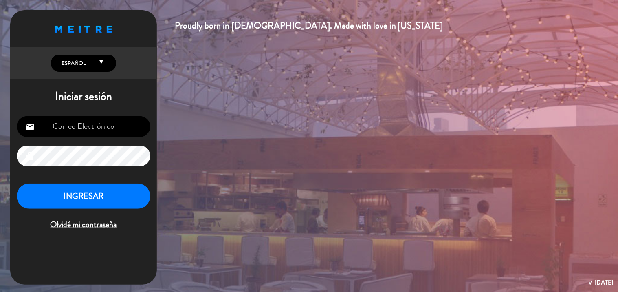
type input "[EMAIL_ADDRESS][DOMAIN_NAME]"
click at [103, 203] on button "INGRESAR" at bounding box center [84, 196] width 134 height 26
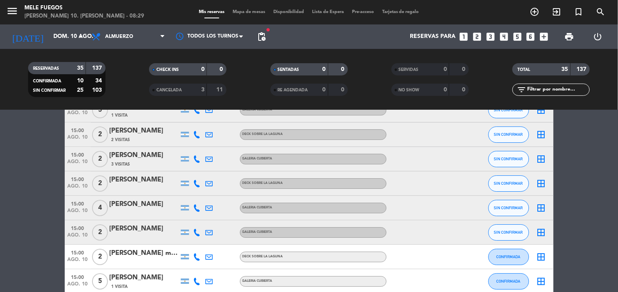
scroll to position [650, 0]
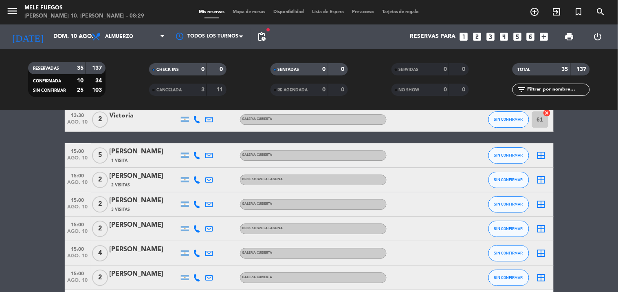
click at [543, 154] on icon "border_all" at bounding box center [541, 155] width 10 height 10
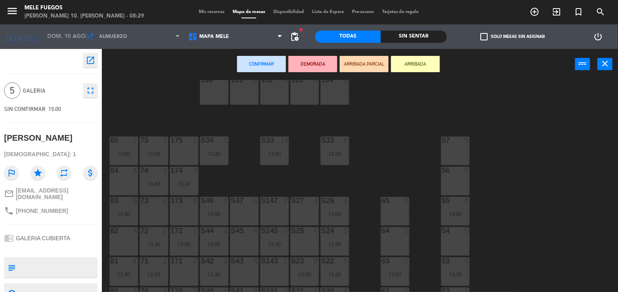
scroll to position [11, 0]
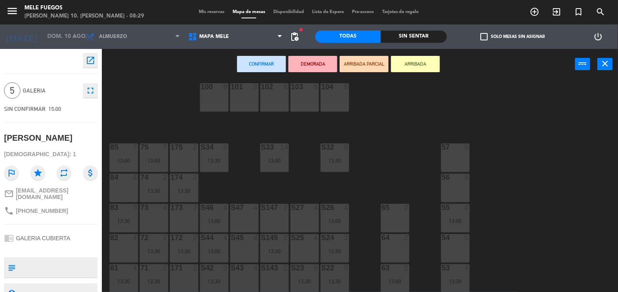
click at [449, 153] on div "57 5" at bounding box center [455, 157] width 29 height 29
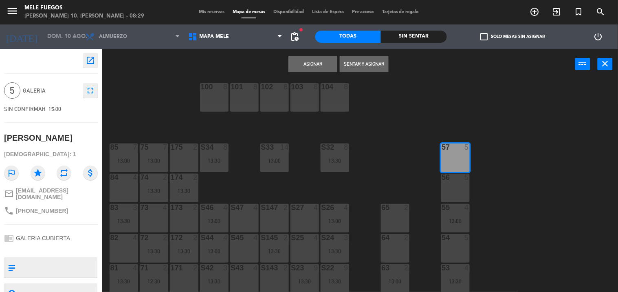
click at [321, 58] on button "Asignar" at bounding box center [312, 64] width 49 height 16
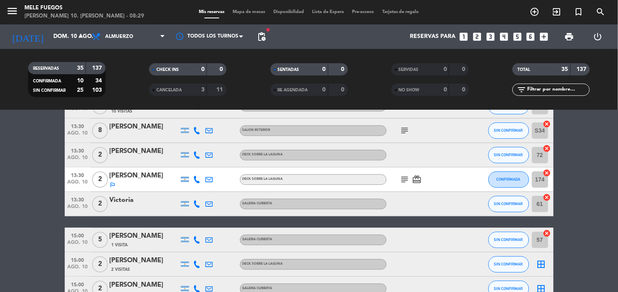
scroll to position [633, 0]
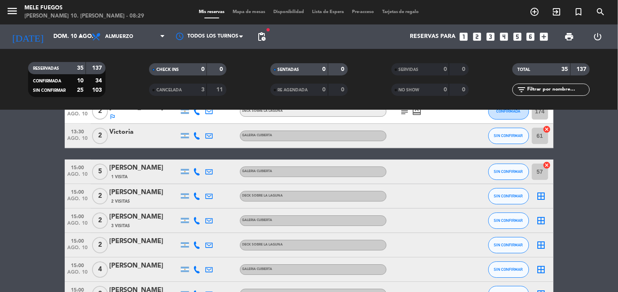
click at [543, 194] on icon "border_all" at bounding box center [541, 196] width 10 height 10
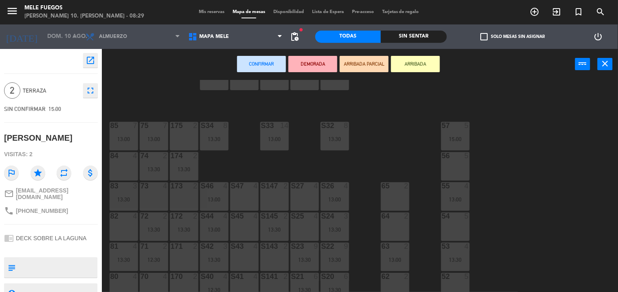
scroll to position [11, 0]
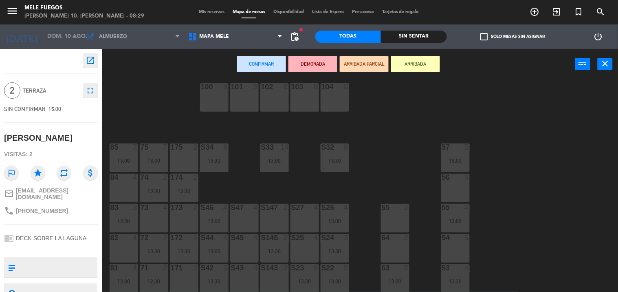
click at [189, 154] on div "175 2" at bounding box center [184, 157] width 29 height 29
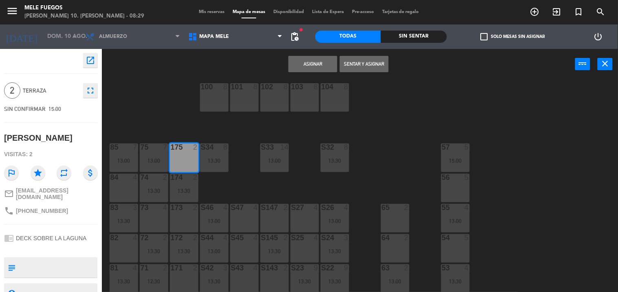
click at [314, 63] on button "Asignar" at bounding box center [312, 64] width 49 height 16
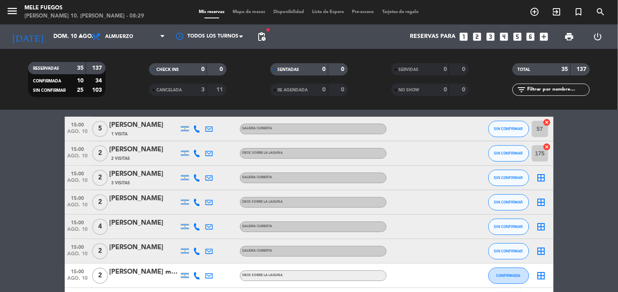
scroll to position [679, 0]
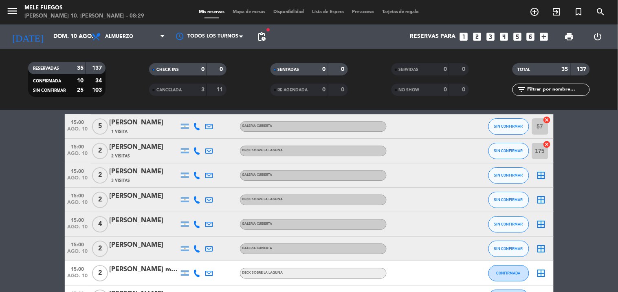
click at [543, 172] on icon "border_all" at bounding box center [541, 175] width 10 height 10
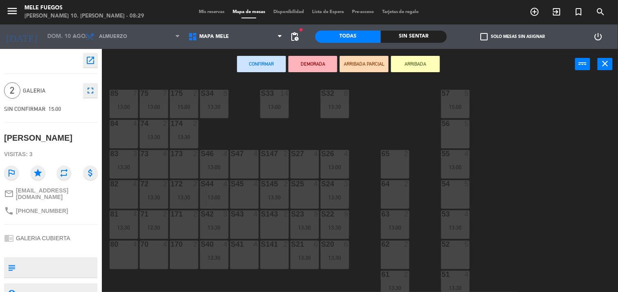
scroll to position [90, 0]
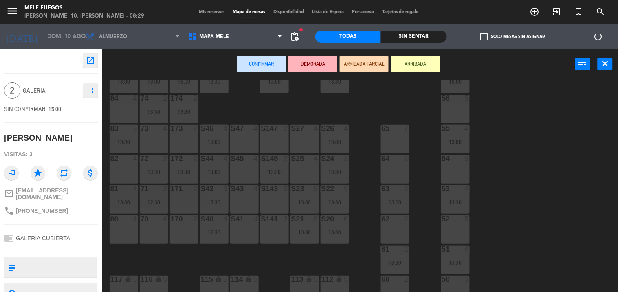
click at [400, 136] on div "65 2" at bounding box center [395, 139] width 29 height 29
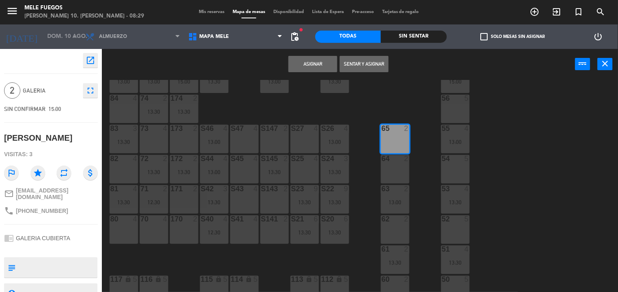
click at [307, 64] on button "Asignar" at bounding box center [312, 64] width 49 height 16
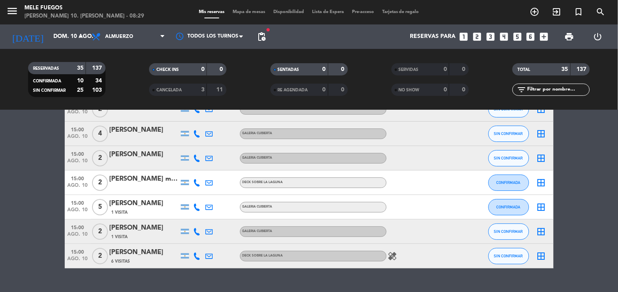
scroll to position [724, 0]
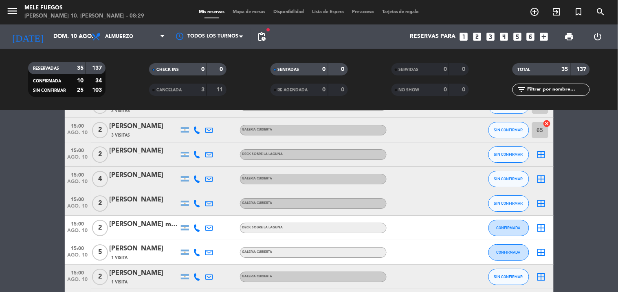
click at [538, 152] on icon "border_all" at bounding box center [541, 155] width 10 height 10
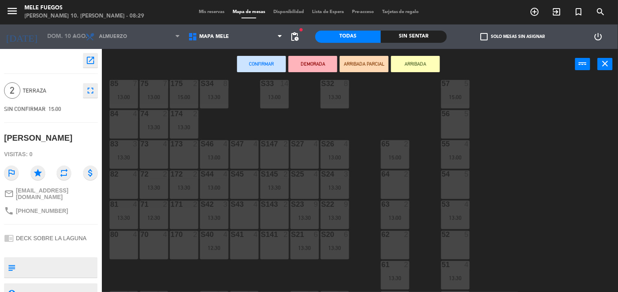
scroll to position [90, 0]
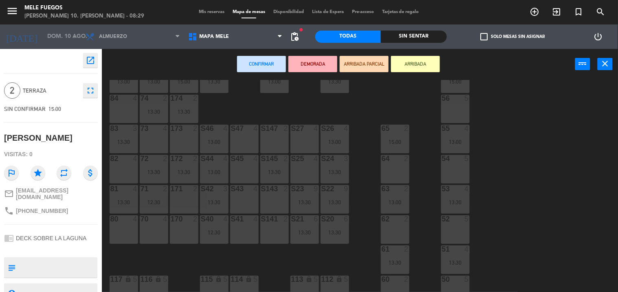
click at [181, 134] on div "173 2" at bounding box center [184, 139] width 29 height 29
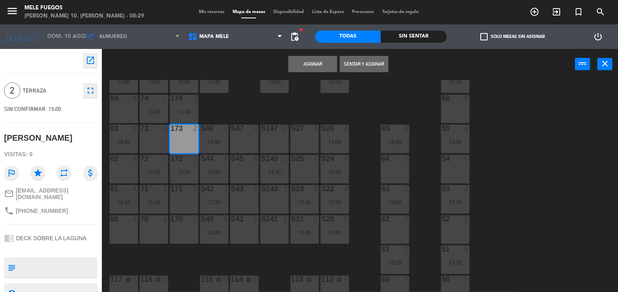
click at [315, 61] on button "Asignar" at bounding box center [312, 64] width 49 height 16
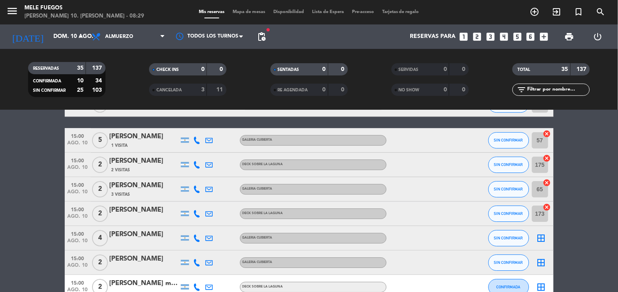
scroll to position [679, 0]
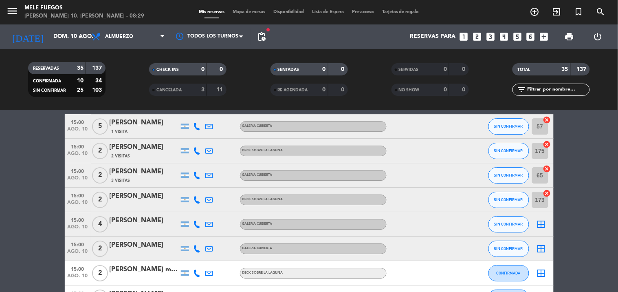
click at [541, 223] on icon "border_all" at bounding box center [541, 224] width 10 height 10
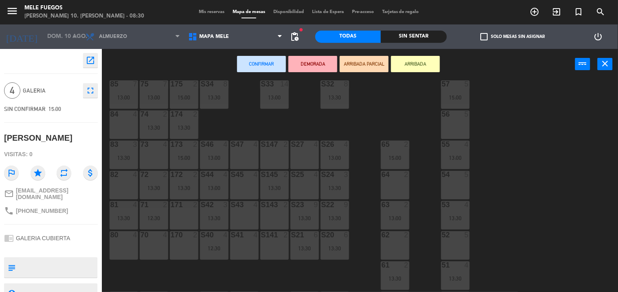
scroll to position [102, 0]
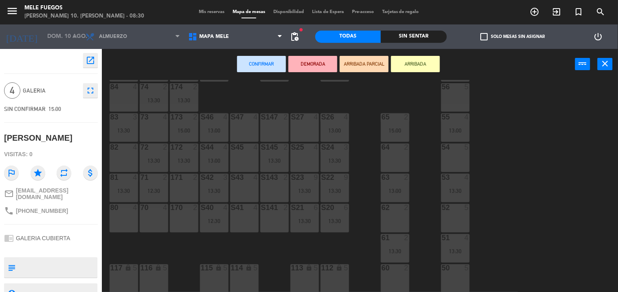
click at [453, 272] on div "50 5" at bounding box center [455, 278] width 29 height 29
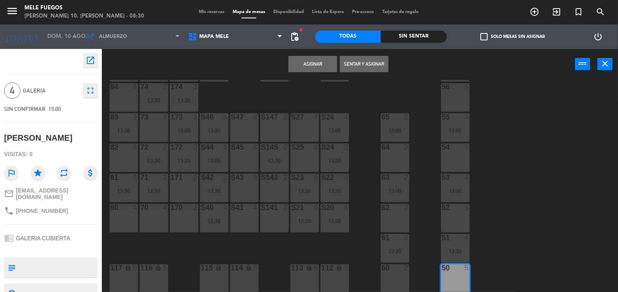
click at [326, 62] on button "Asignar" at bounding box center [312, 64] width 49 height 16
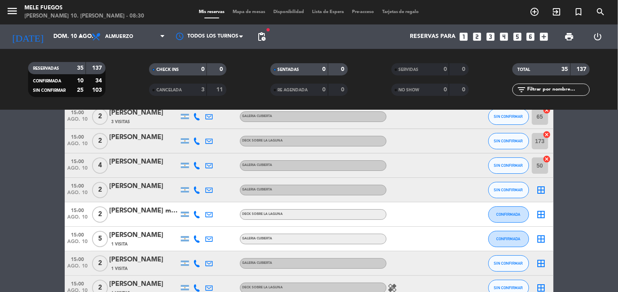
scroll to position [785, 0]
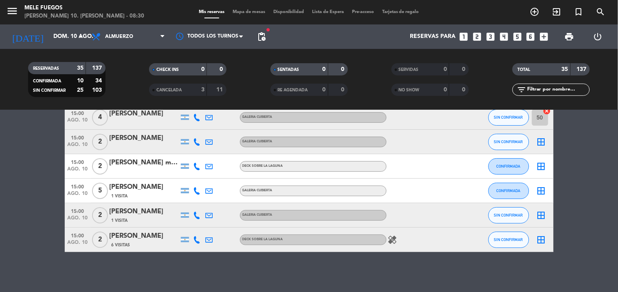
click at [538, 137] on icon "border_all" at bounding box center [541, 142] width 10 height 10
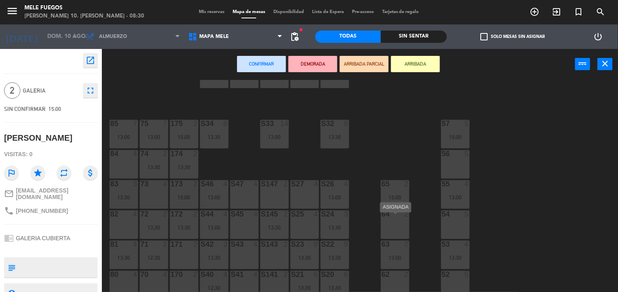
scroll to position [45, 0]
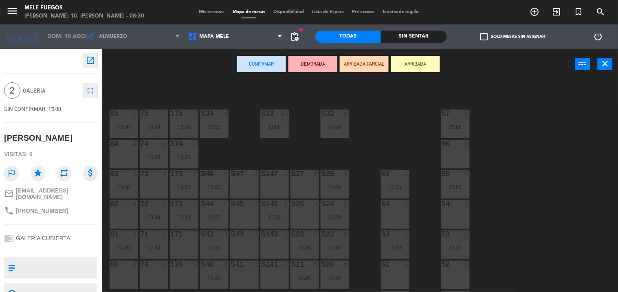
click at [402, 213] on div "64 2" at bounding box center [395, 214] width 29 height 29
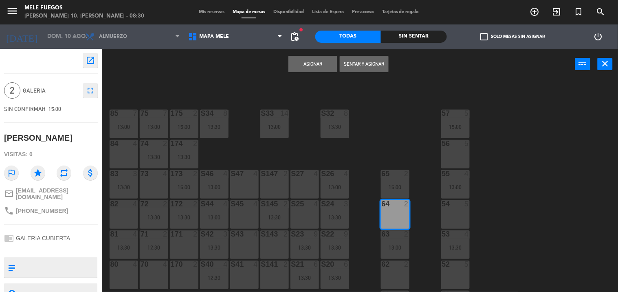
click at [318, 61] on button "Asignar" at bounding box center [312, 64] width 49 height 16
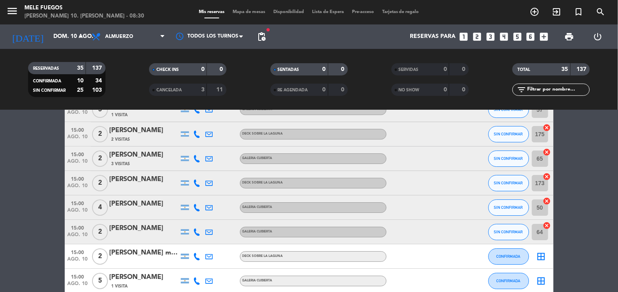
scroll to position [785, 0]
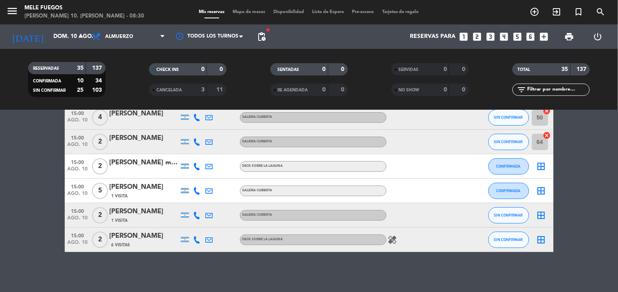
click at [539, 168] on icon "border_all" at bounding box center [541, 166] width 10 height 10
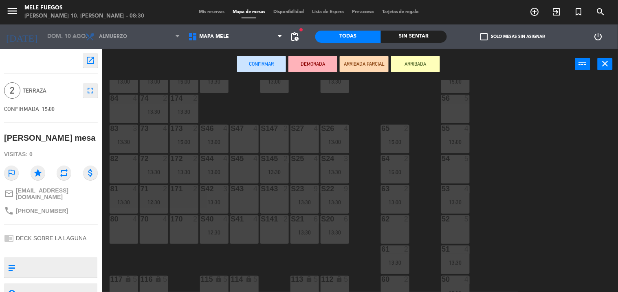
scroll to position [102, 0]
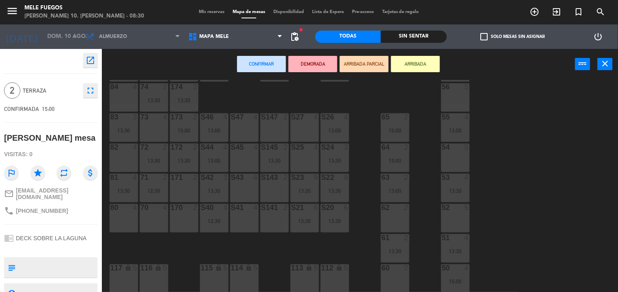
click at [186, 190] on div "171 2" at bounding box center [184, 188] width 29 height 29
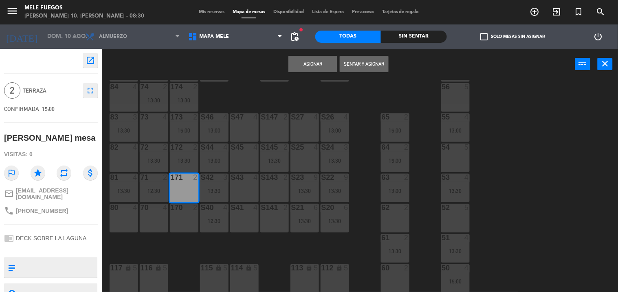
click at [319, 67] on button "Asignar" at bounding box center [312, 64] width 49 height 16
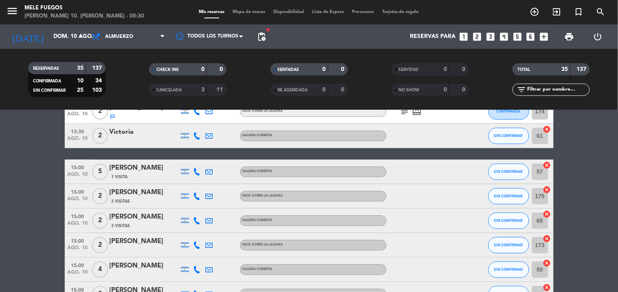
scroll to position [769, 0]
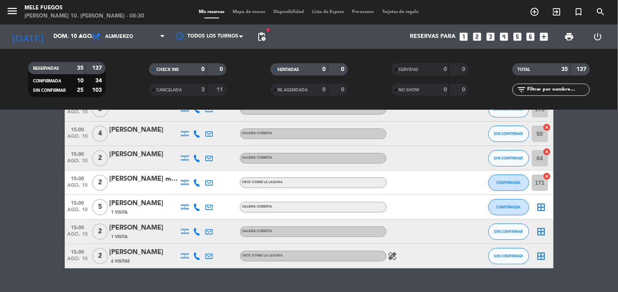
click at [540, 205] on icon "border_all" at bounding box center [541, 207] width 10 height 10
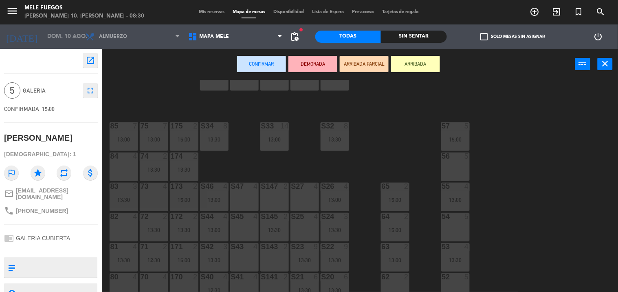
scroll to position [45, 0]
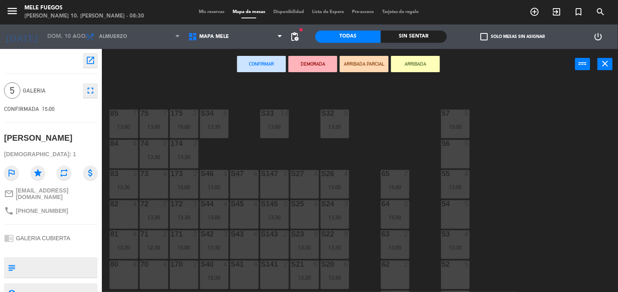
click at [463, 157] on div "56 5" at bounding box center [455, 154] width 29 height 29
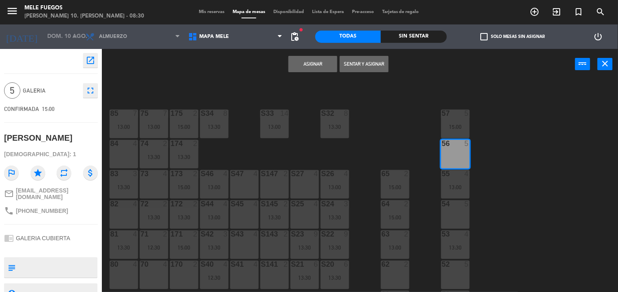
click at [326, 52] on div "Asignar Sentar y Asignar power_input close" at bounding box center [338, 64] width 473 height 31
click at [316, 59] on button "Asignar" at bounding box center [312, 64] width 49 height 16
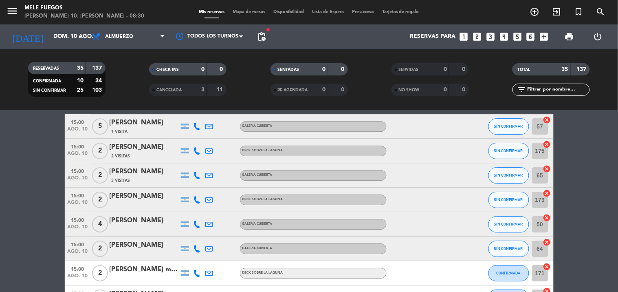
scroll to position [785, 0]
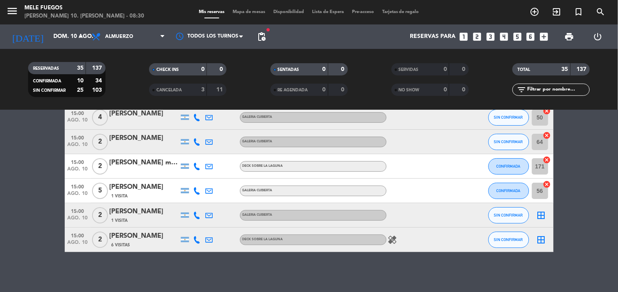
click at [541, 214] on icon "border_all" at bounding box center [541, 215] width 10 height 10
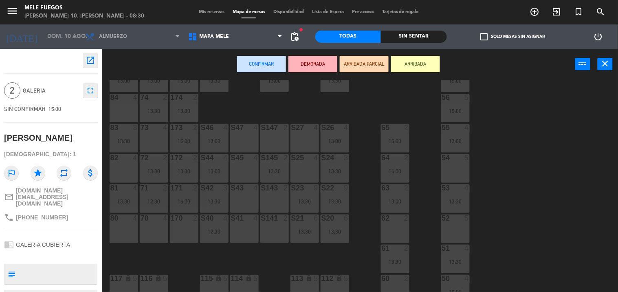
scroll to position [102, 0]
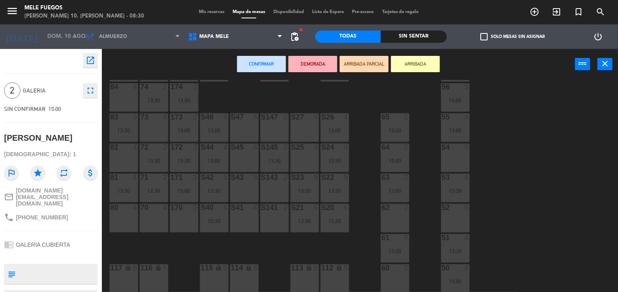
click at [189, 216] on div "170 2" at bounding box center [184, 218] width 29 height 29
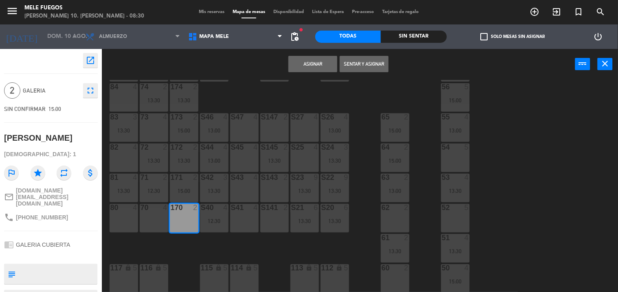
click at [321, 60] on button "Asignar" at bounding box center [312, 64] width 49 height 16
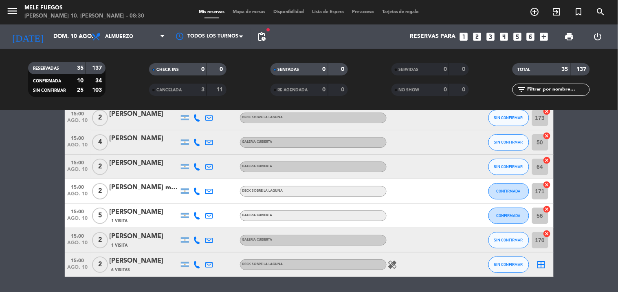
scroll to position [785, 0]
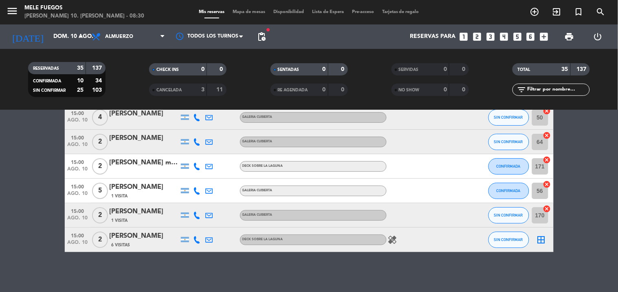
click at [541, 237] on icon "border_all" at bounding box center [541, 240] width 10 height 10
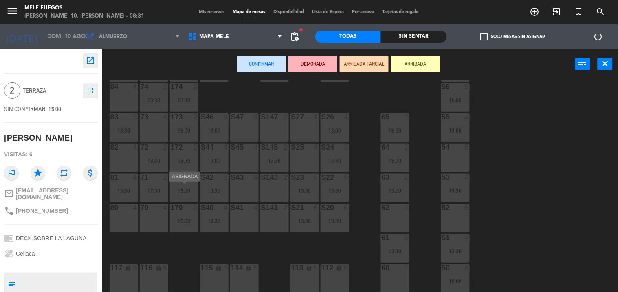
scroll to position [56, 0]
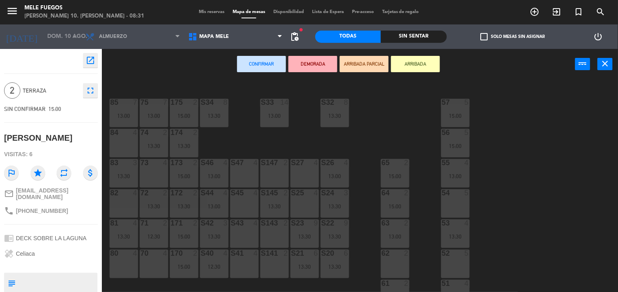
click at [128, 143] on div "84 4" at bounding box center [124, 143] width 29 height 29
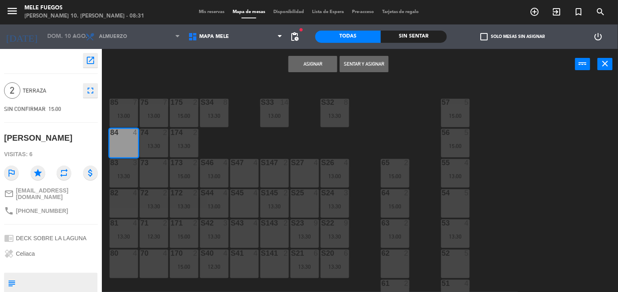
click at [299, 65] on button "Asignar" at bounding box center [312, 64] width 49 height 16
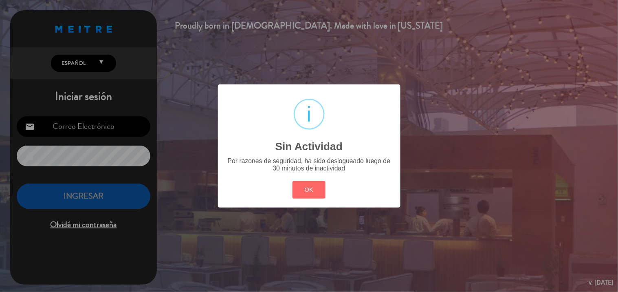
type input "[EMAIL_ADDRESS][DOMAIN_NAME]"
